Goal: Transaction & Acquisition: Purchase product/service

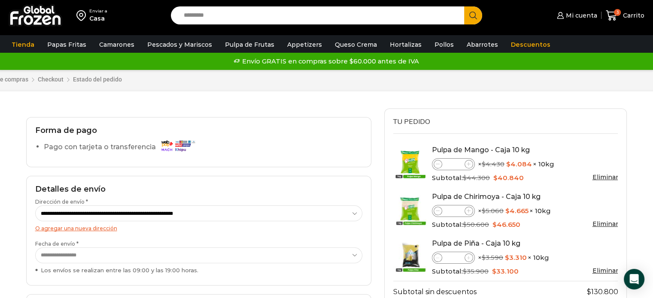
click at [167, 96] on div "Carrito de compras Checkout Estado del pedido ¿Tenés un cupón de descuento? Hac…" at bounding box center [326, 81] width 409 height 56
click at [209, 106] on div "Carrito de compras Checkout Estado del pedido ¿Tenés un cupón de descuento? Hac…" at bounding box center [326, 81] width 409 height 56
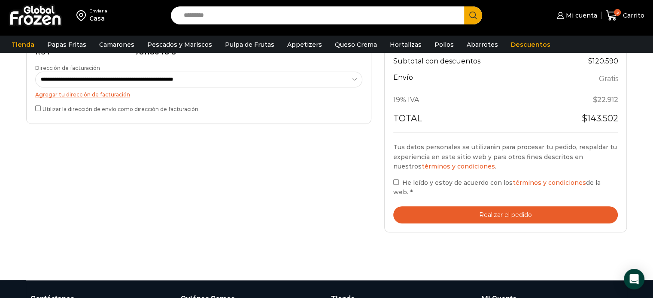
scroll to position [292, 0]
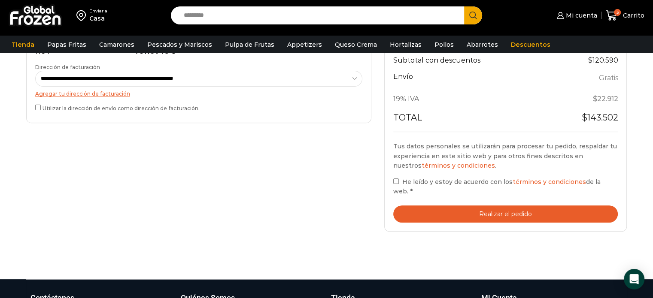
click at [286, 186] on div "**********" at bounding box center [199, 31] width 358 height 420
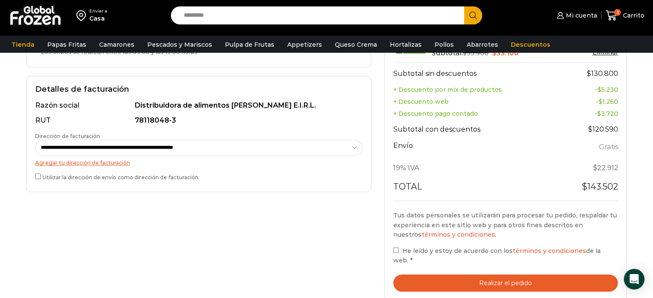
scroll to position [223, 0]
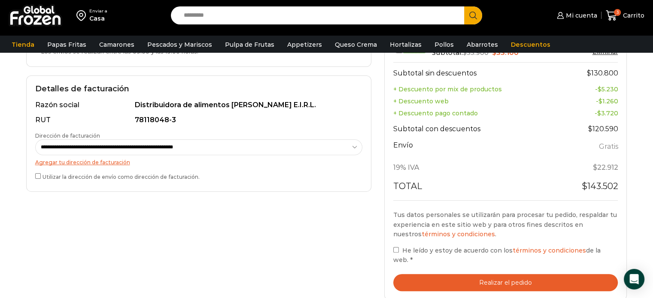
click at [514, 274] on button "Realizar el pedido" at bounding box center [505, 283] width 225 height 18
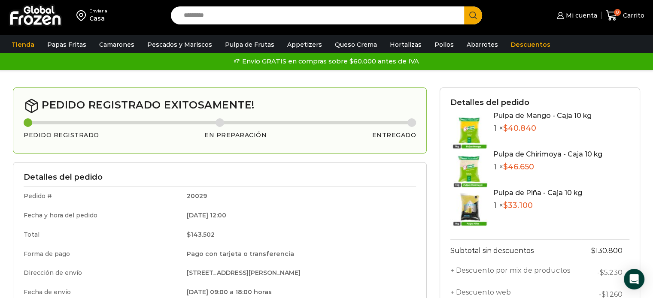
click at [311, 203] on td "20029" at bounding box center [298, 196] width 235 height 19
click at [513, 47] on link "Descuentos" at bounding box center [531, 44] width 48 height 16
